Goal: Task Accomplishment & Management: Manage account settings

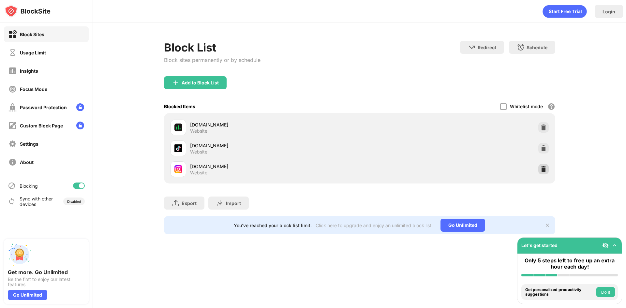
click at [543, 172] on img at bounding box center [544, 169] width 7 height 7
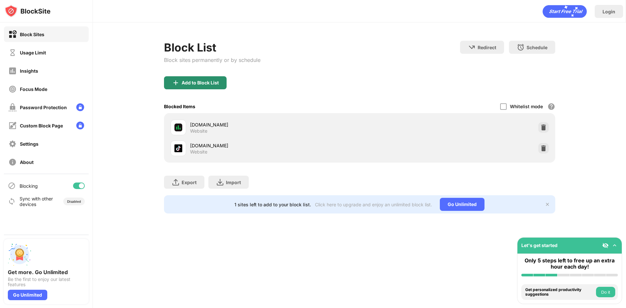
click at [221, 77] on div "Add to Block List" at bounding box center [195, 82] width 63 height 13
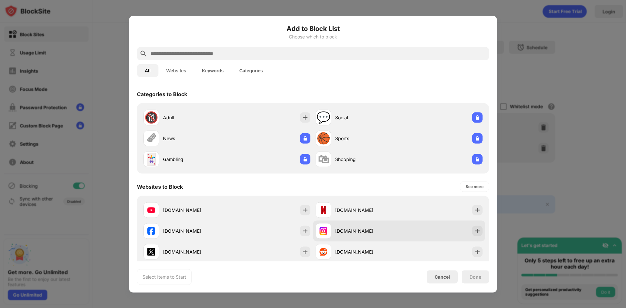
click at [476, 237] on div "[DOMAIN_NAME]" at bounding box center [399, 231] width 172 height 21
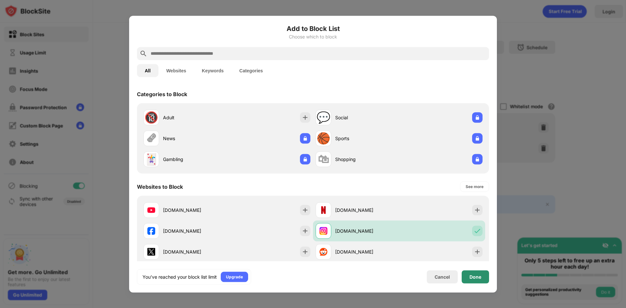
click at [468, 275] on div "Done" at bounding box center [475, 276] width 27 height 13
